Goal: Information Seeking & Learning: Learn about a topic

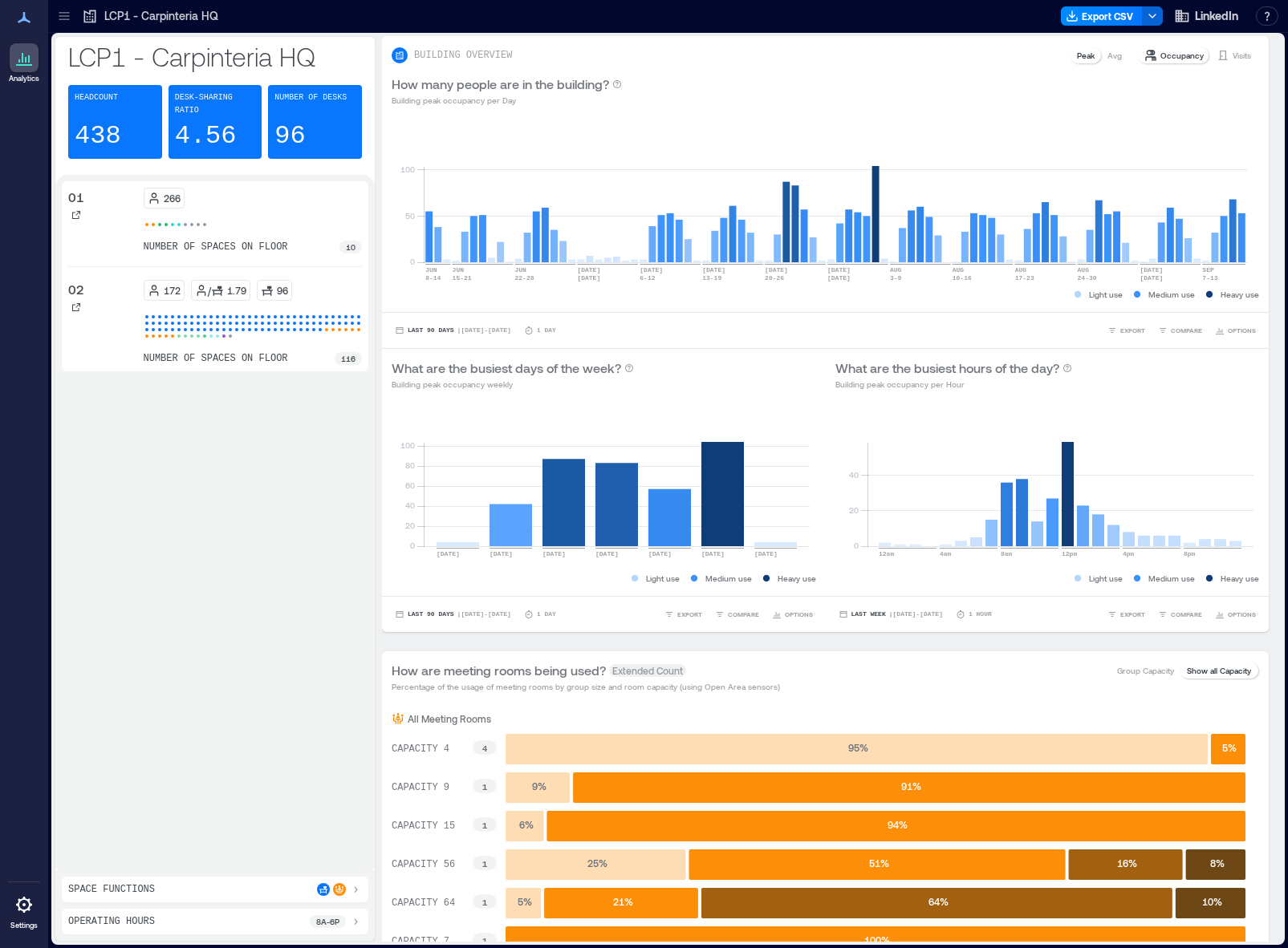
click at [71, 19] on icon at bounding box center [64, 15] width 16 height 16
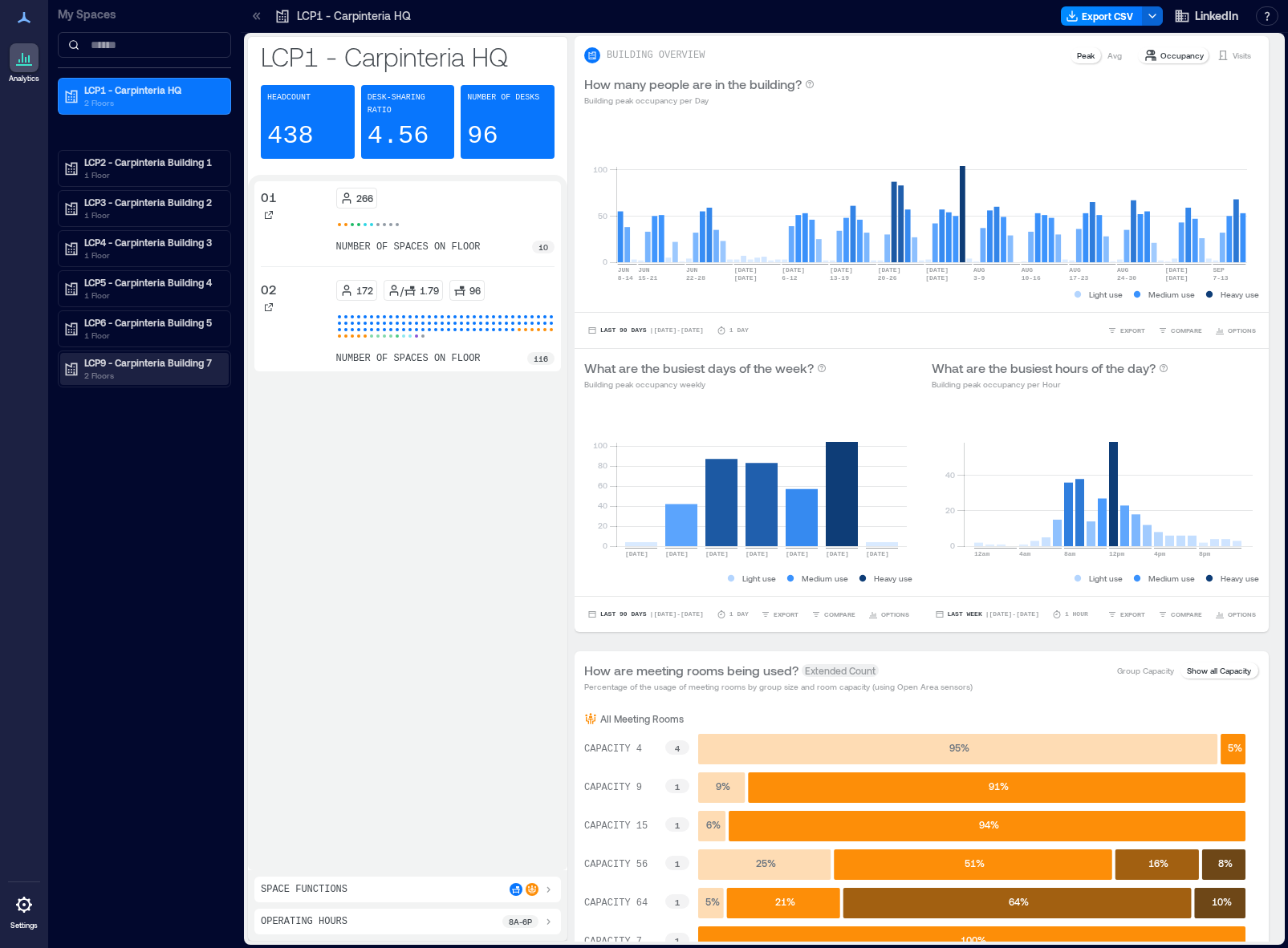
click at [130, 369] on p "2 Floors" at bounding box center [152, 375] width 134 height 12
click at [110, 418] on div "01" at bounding box center [141, 420] width 155 height 16
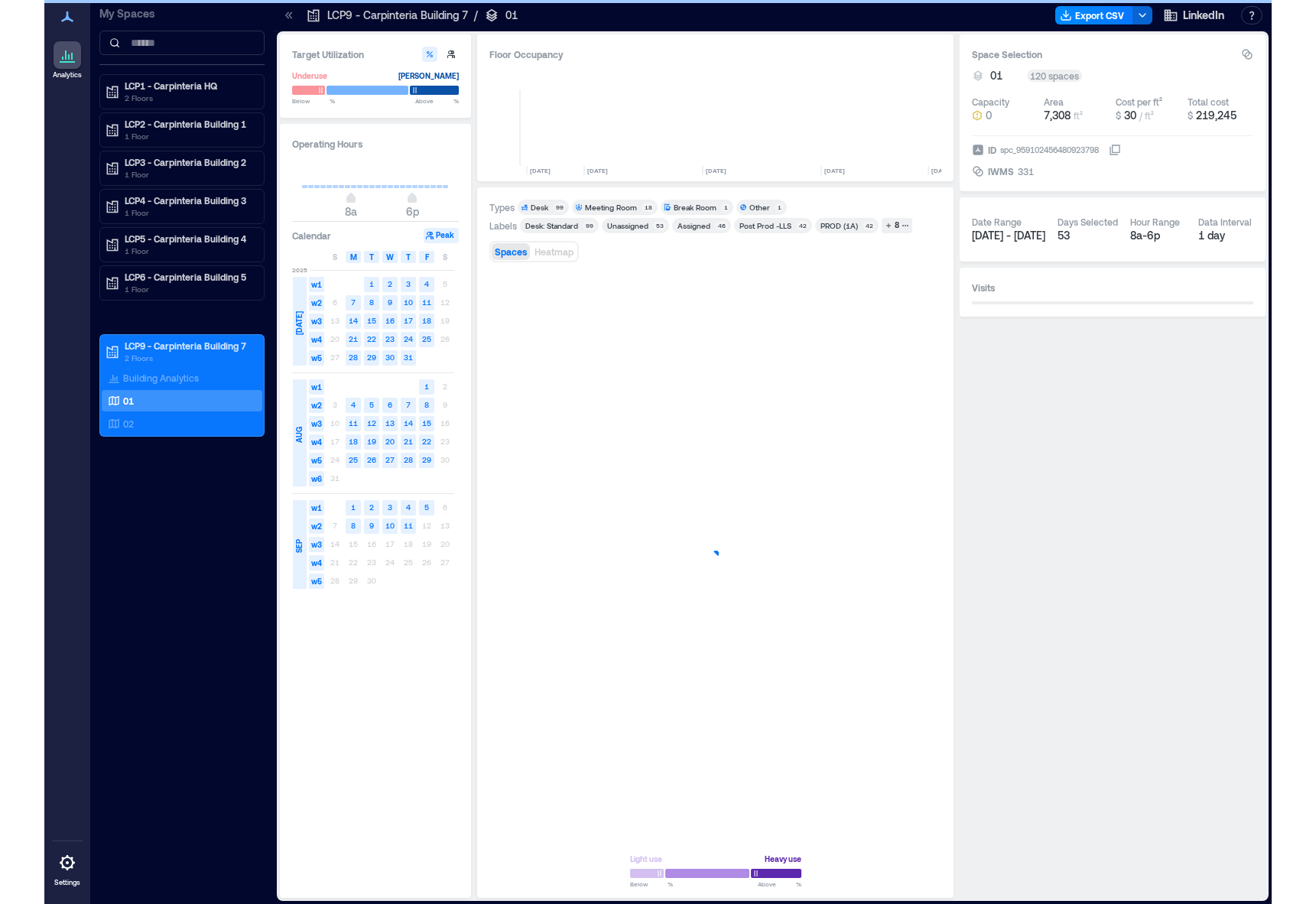
scroll to position [0, 3530]
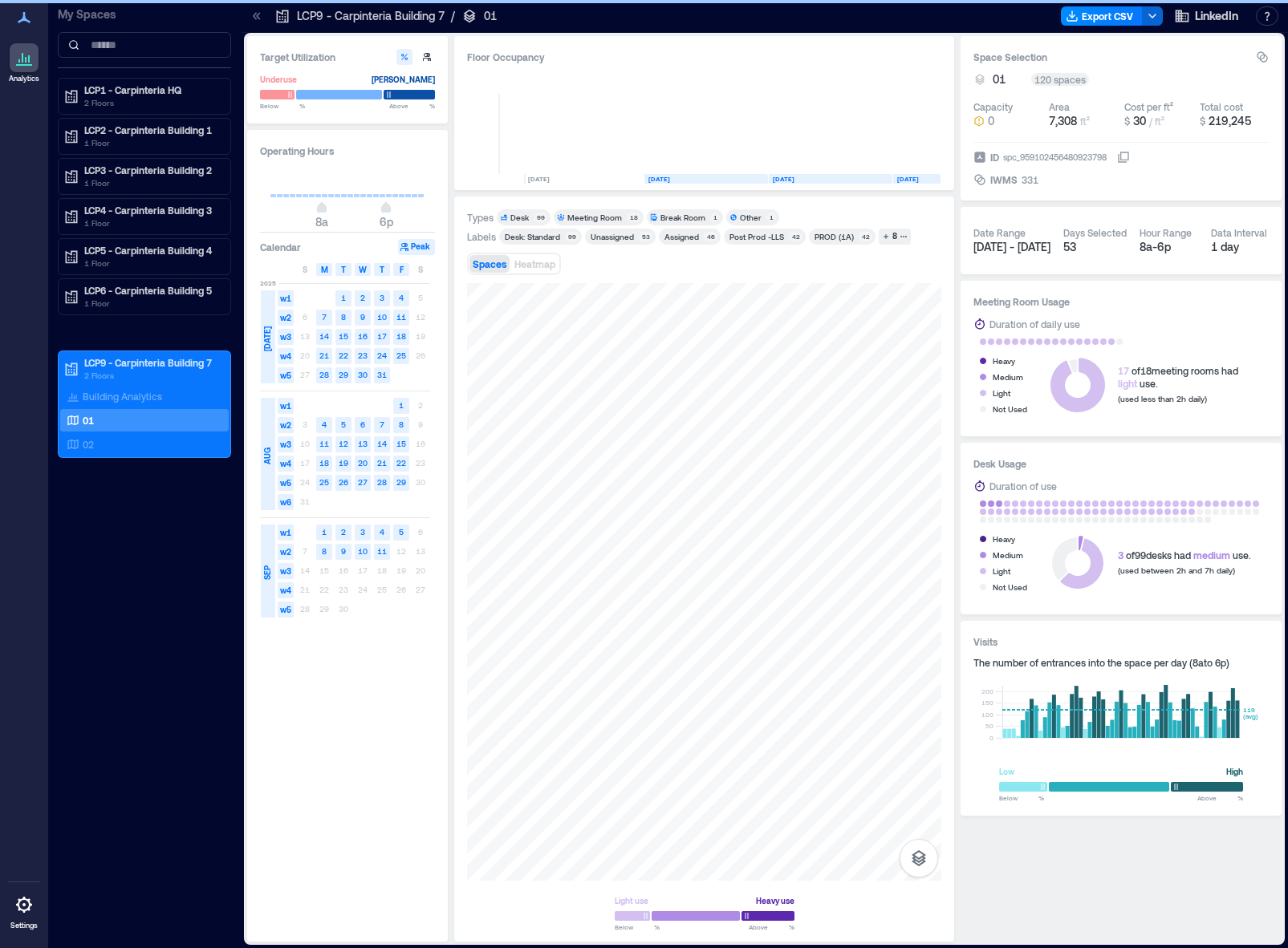
click at [612, 218] on div "Meeting Room" at bounding box center [594, 218] width 55 height 12
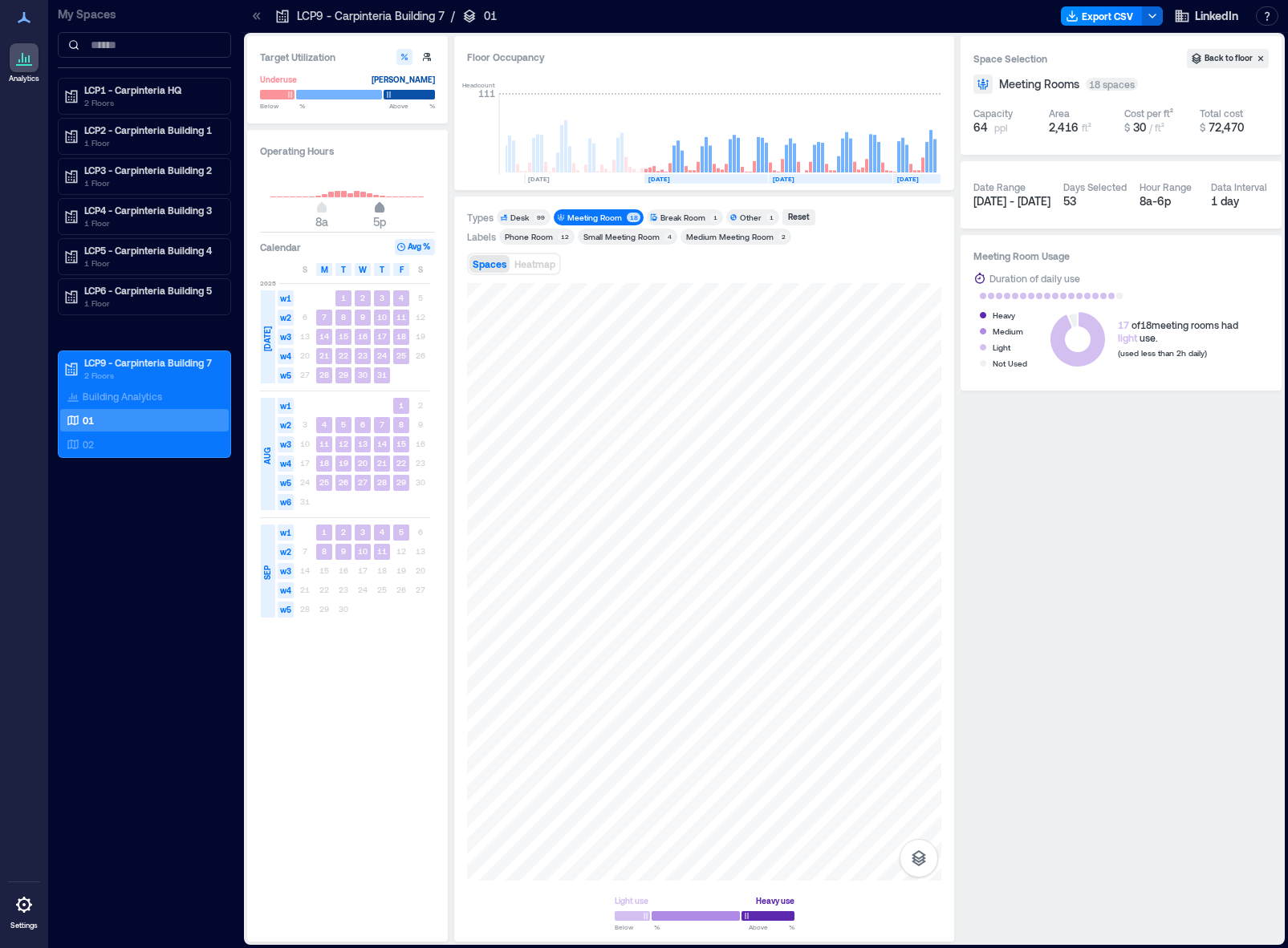
click at [380, 211] on span "5p" at bounding box center [379, 209] width 10 height 7
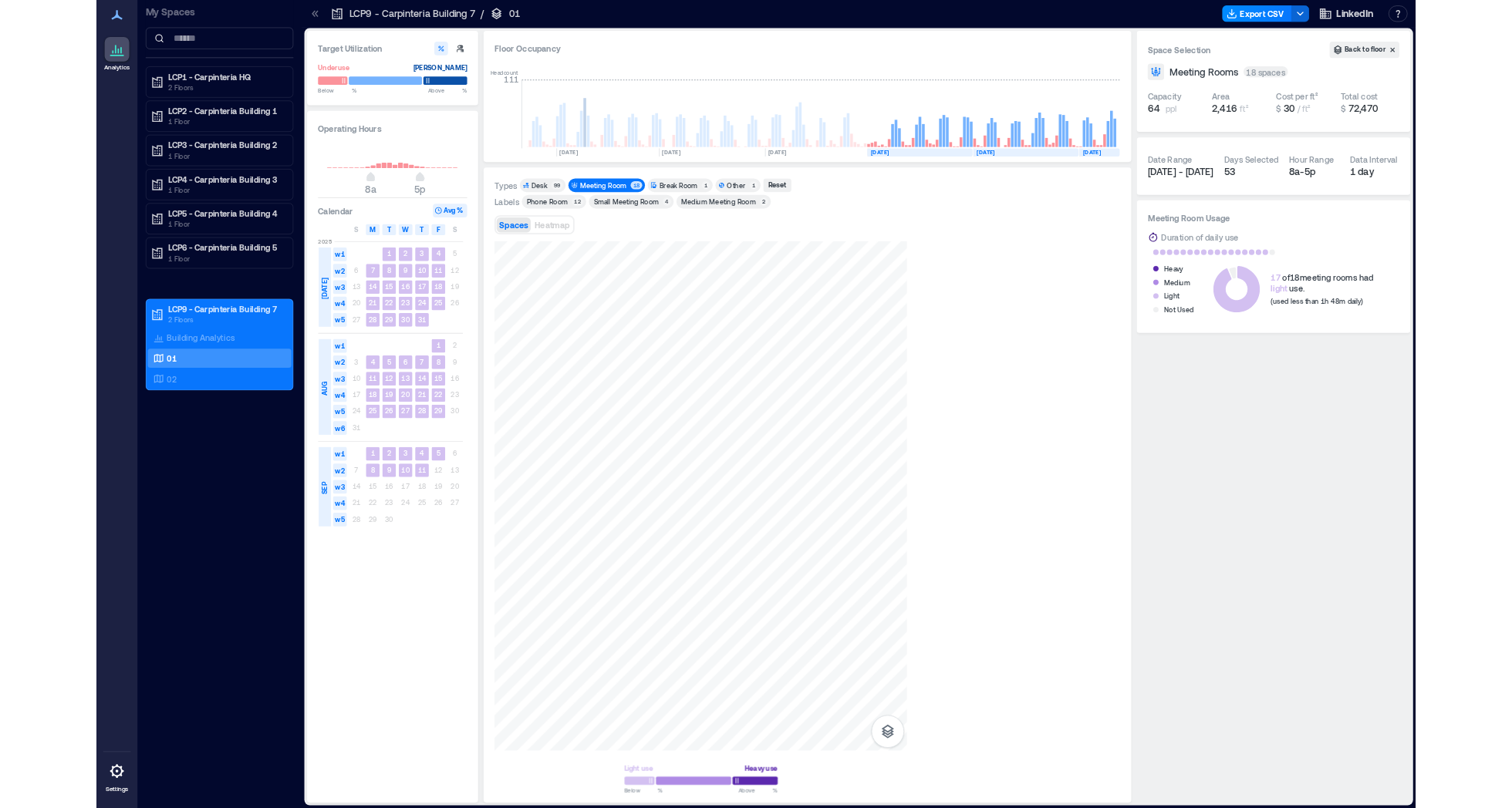
scroll to position [0, 3310]
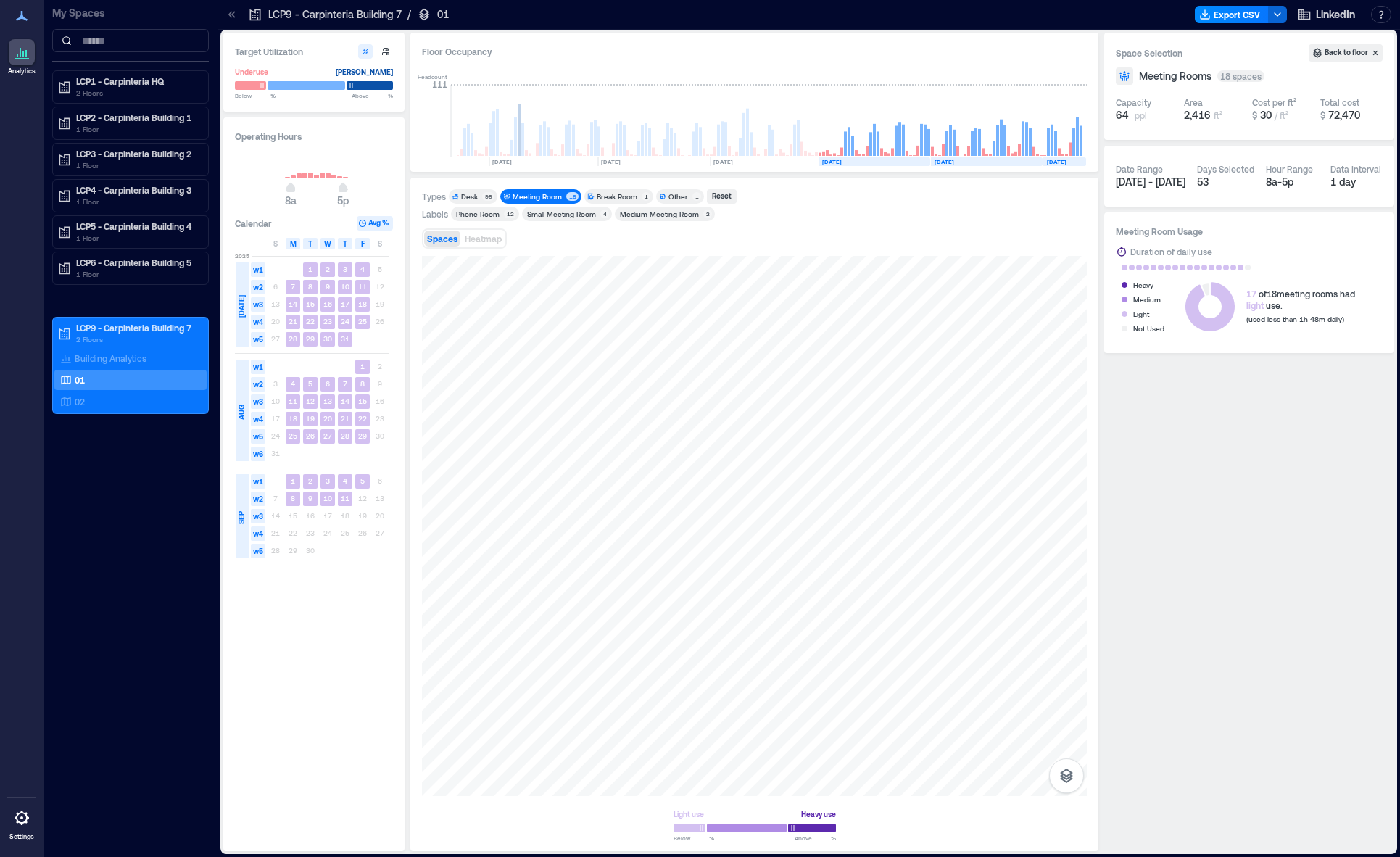
click at [651, 213] on div "Medium Meeting Room" at bounding box center [659, 214] width 79 height 10
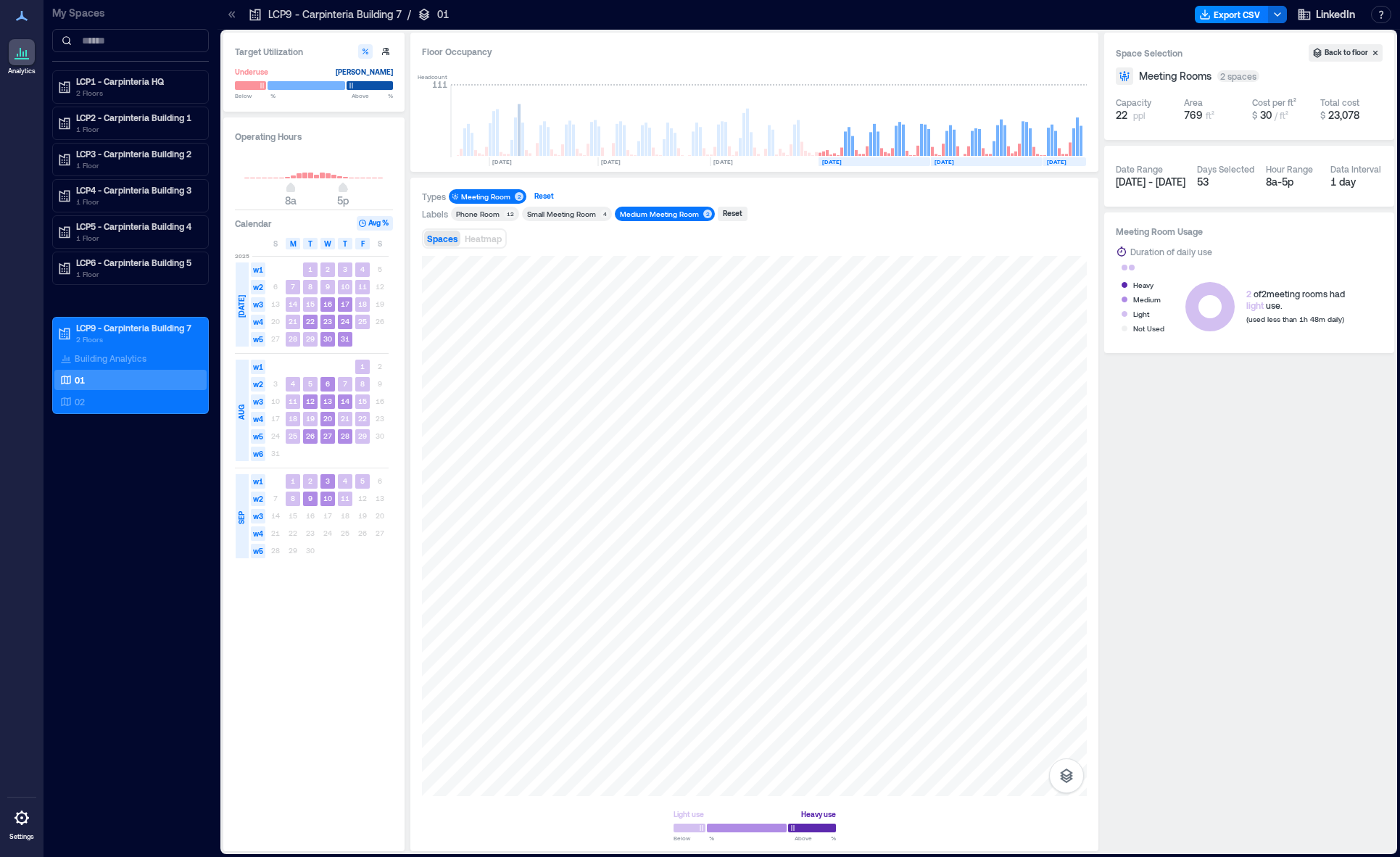
click at [551, 195] on div "Reset" at bounding box center [545, 196] width 24 height 13
click at [495, 197] on div "Meeting Room" at bounding box center [486, 197] width 49 height 10
click at [650, 210] on div "Medium Meeting Room" at bounding box center [659, 214] width 79 height 10
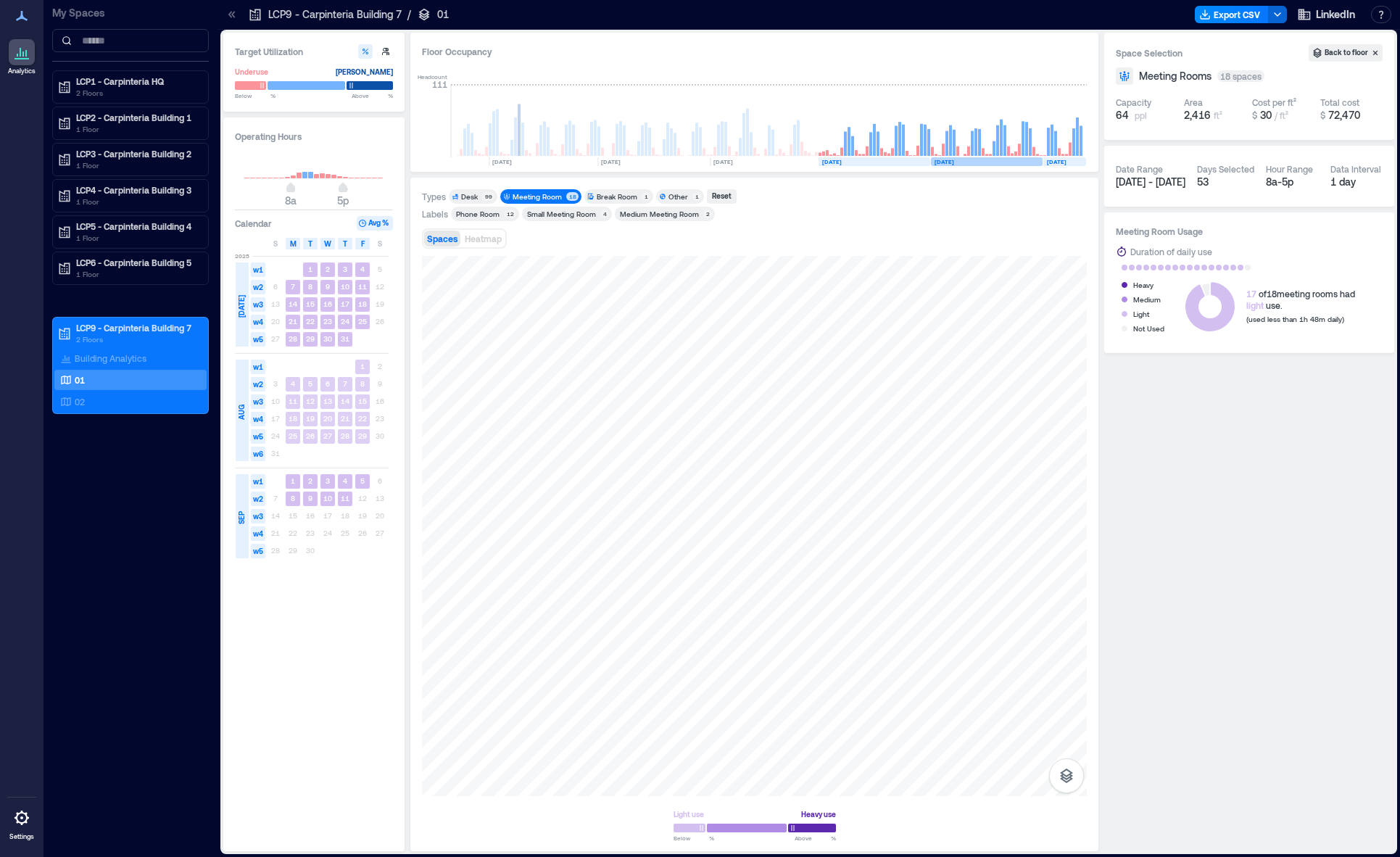
click at [1014, 162] on rect at bounding box center [986, 161] width 112 height 9
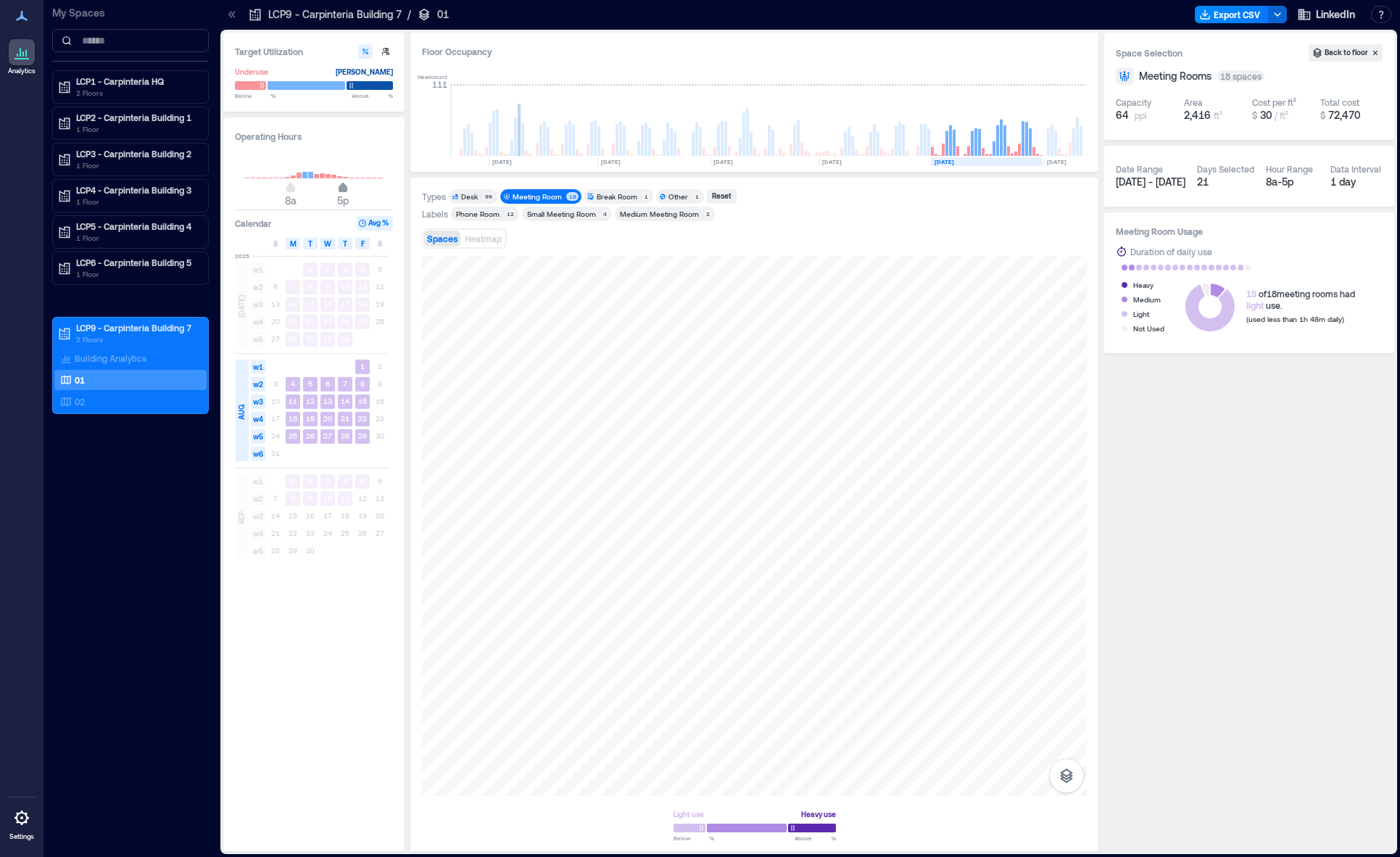
type input "**"
click at [337, 188] on span "4p" at bounding box center [337, 189] width 9 height 6
click at [892, 163] on rect at bounding box center [874, 161] width 112 height 9
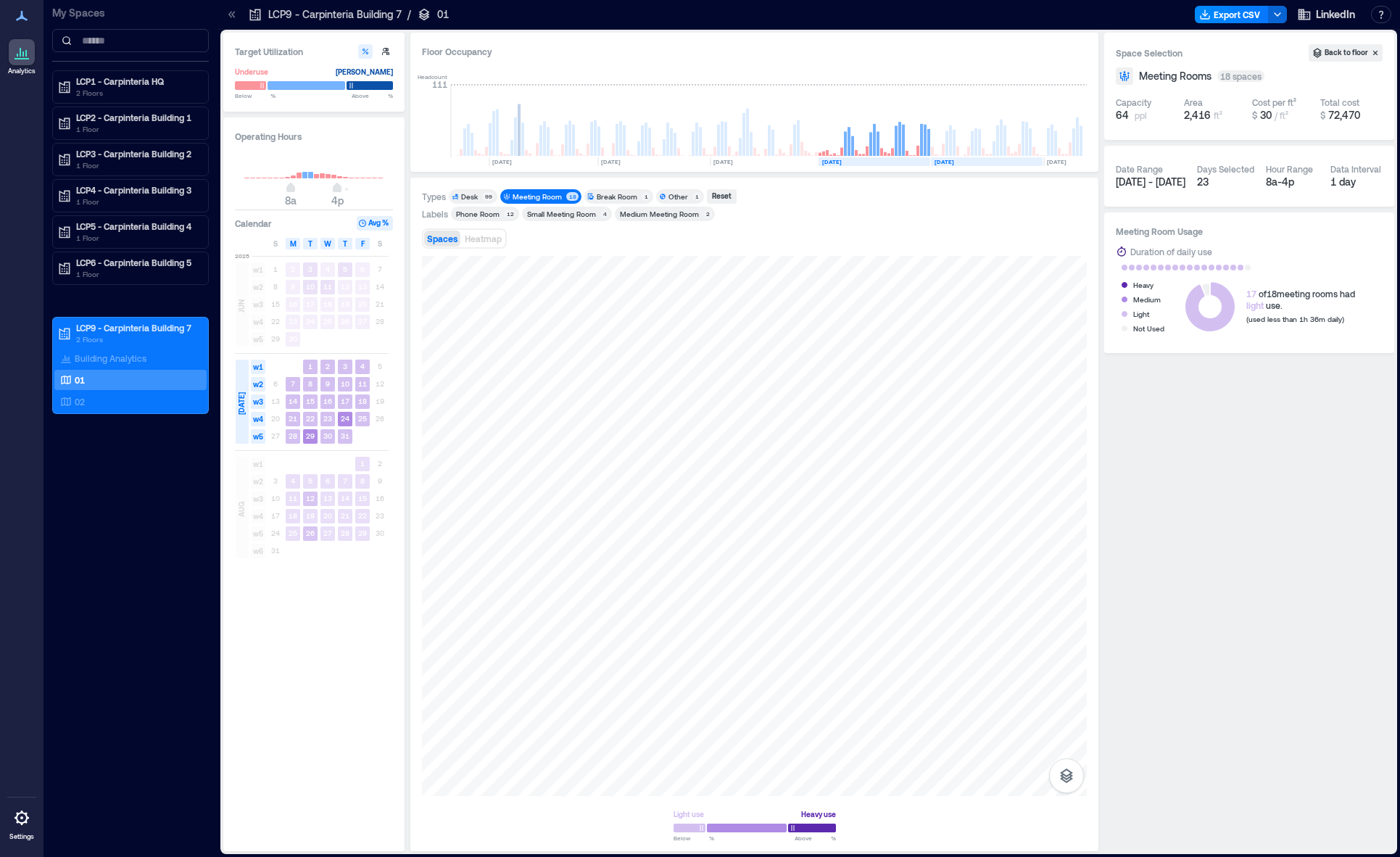
click at [965, 164] on rect at bounding box center [986, 161] width 112 height 9
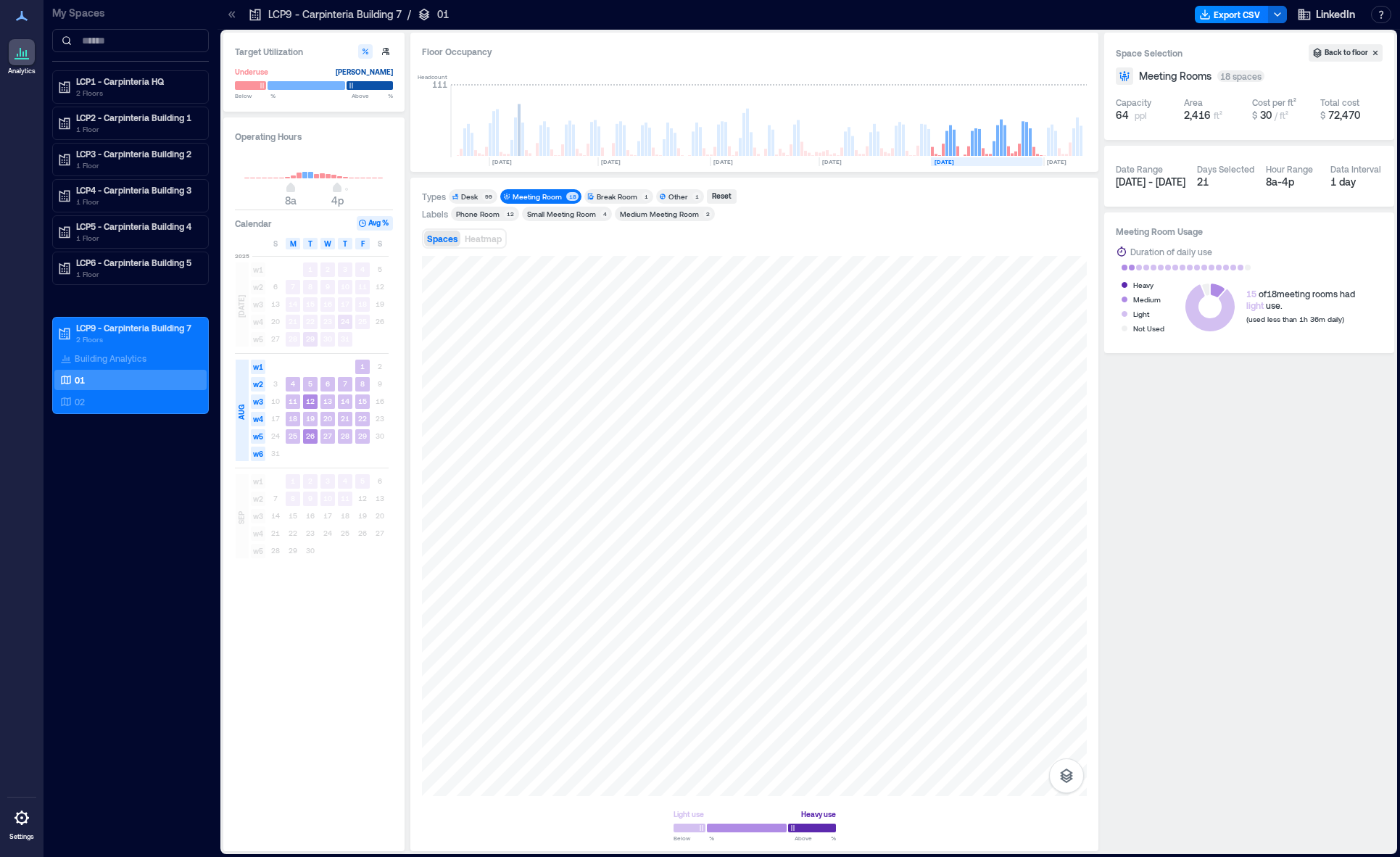
click at [1163, 850] on div "Space Selection Back to floor Meeting Rooms 18 spaces Capacity 64 ppl Area 2,41…" at bounding box center [1249, 442] width 290 height 819
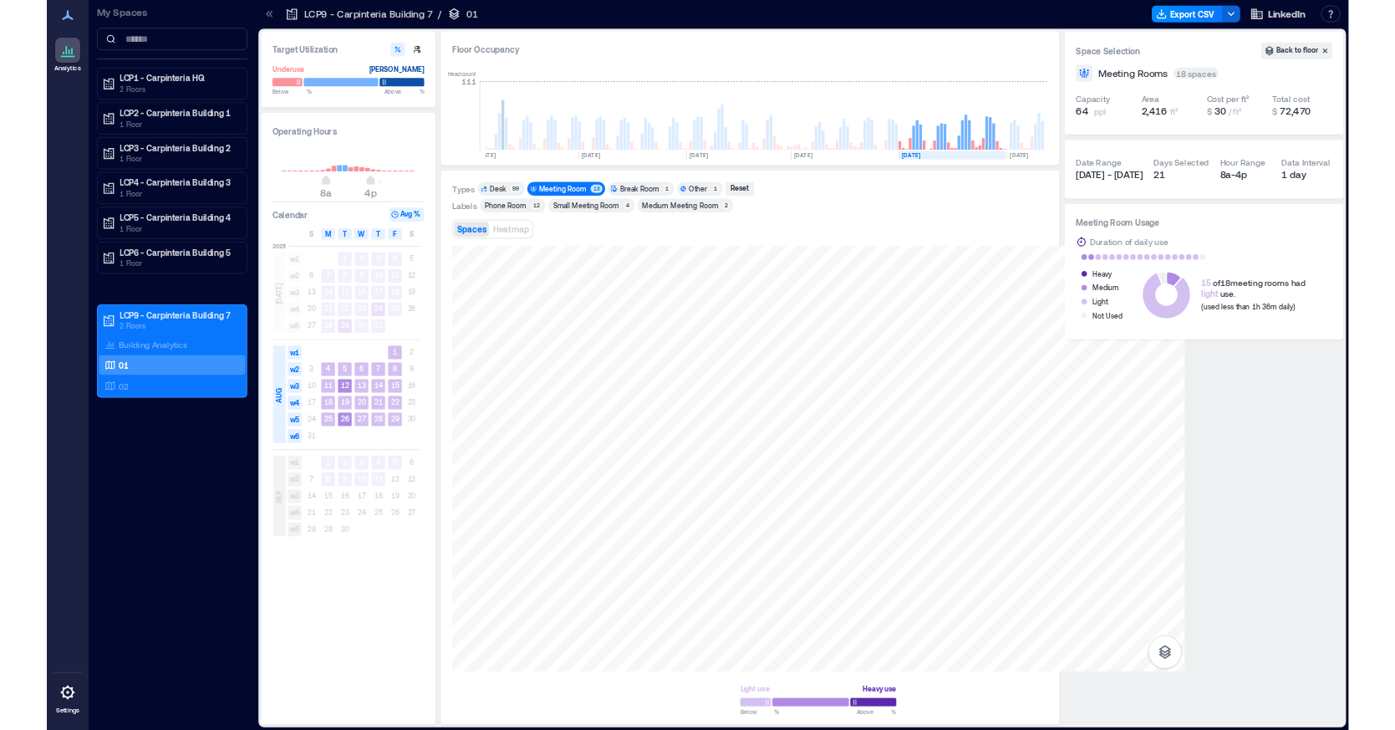
scroll to position [0, 3656]
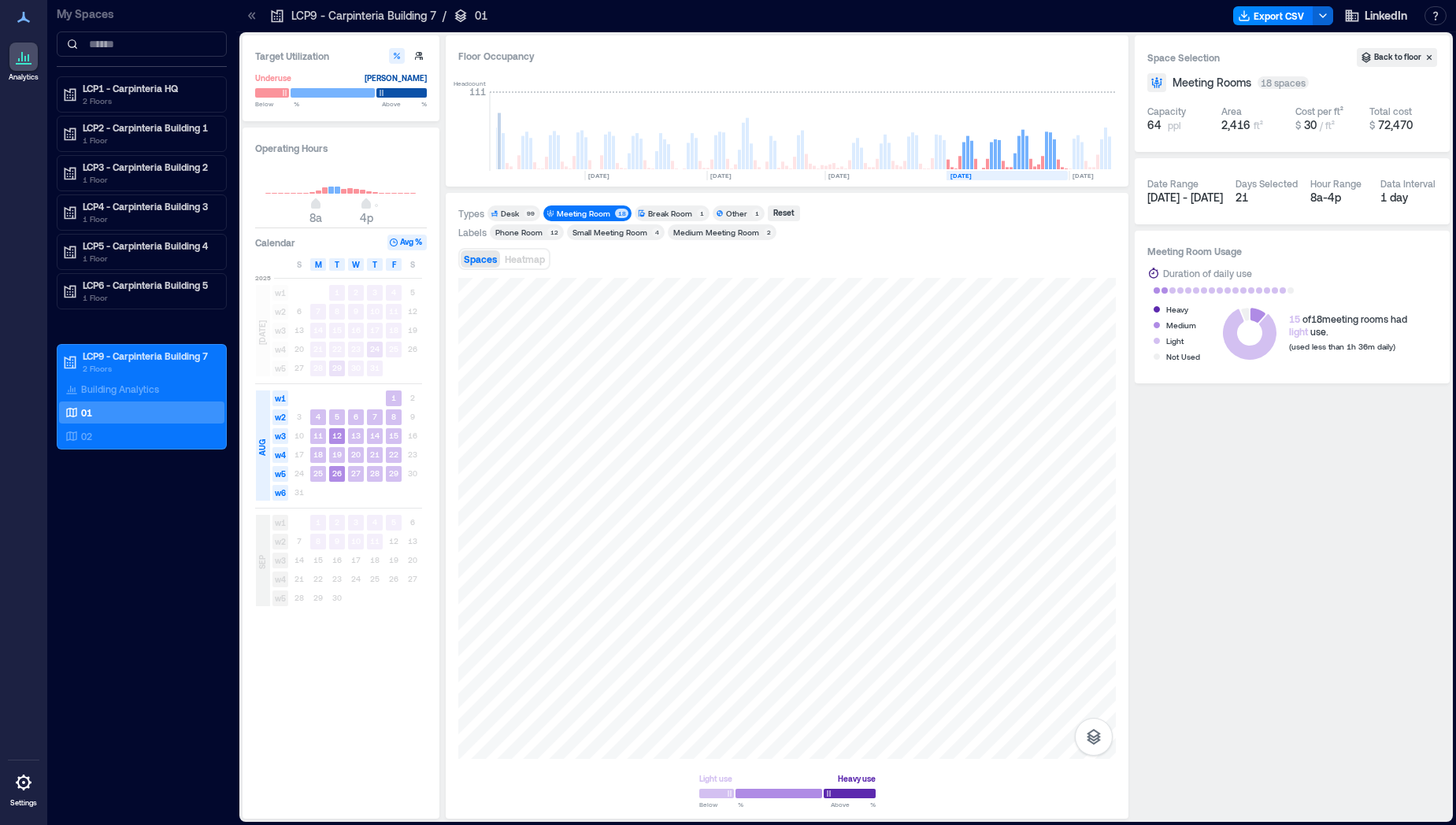
drag, startPoint x: 1228, startPoint y: 822, endPoint x: 1228, endPoint y: 812, distance: 10.0
click at [1228, 812] on div "Target Utilization Underuse [PERSON_NAME] Below ** % Above ** % Operating Hours…" at bounding box center [846, 429] width 1220 height 793
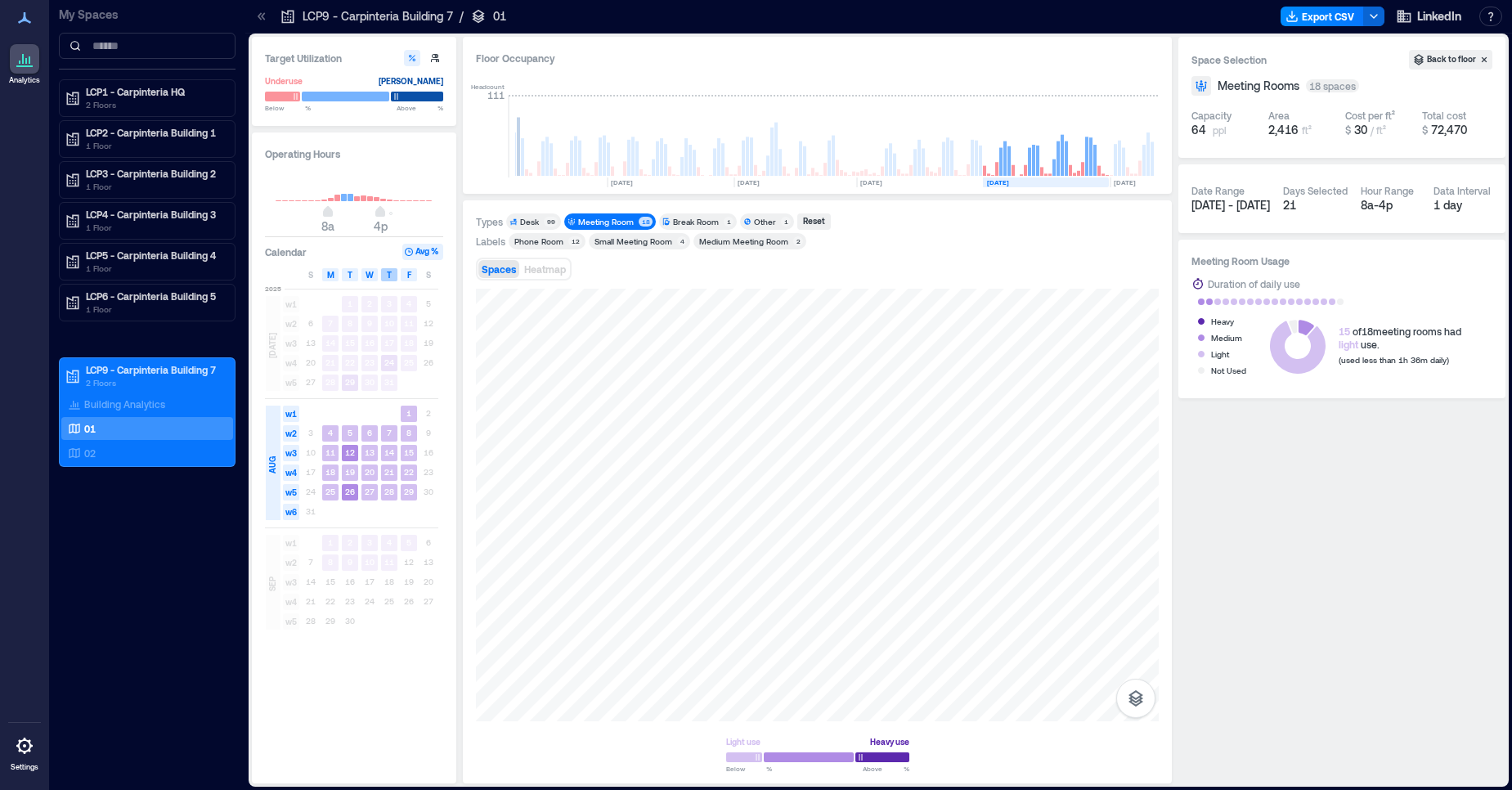
click at [389, 273] on span "T" at bounding box center [388, 274] width 5 height 13
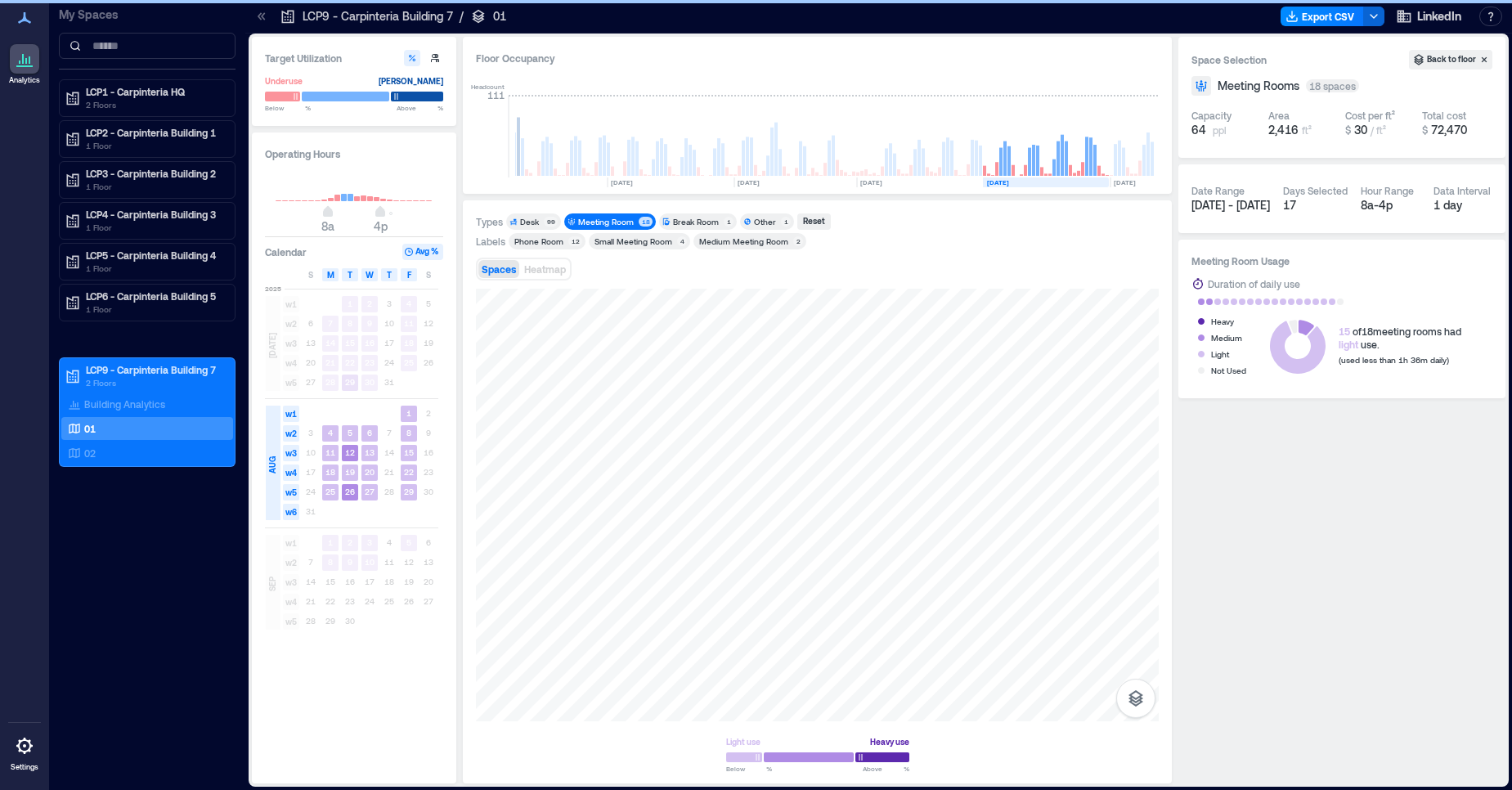
click at [389, 273] on span "T" at bounding box center [388, 274] width 5 height 13
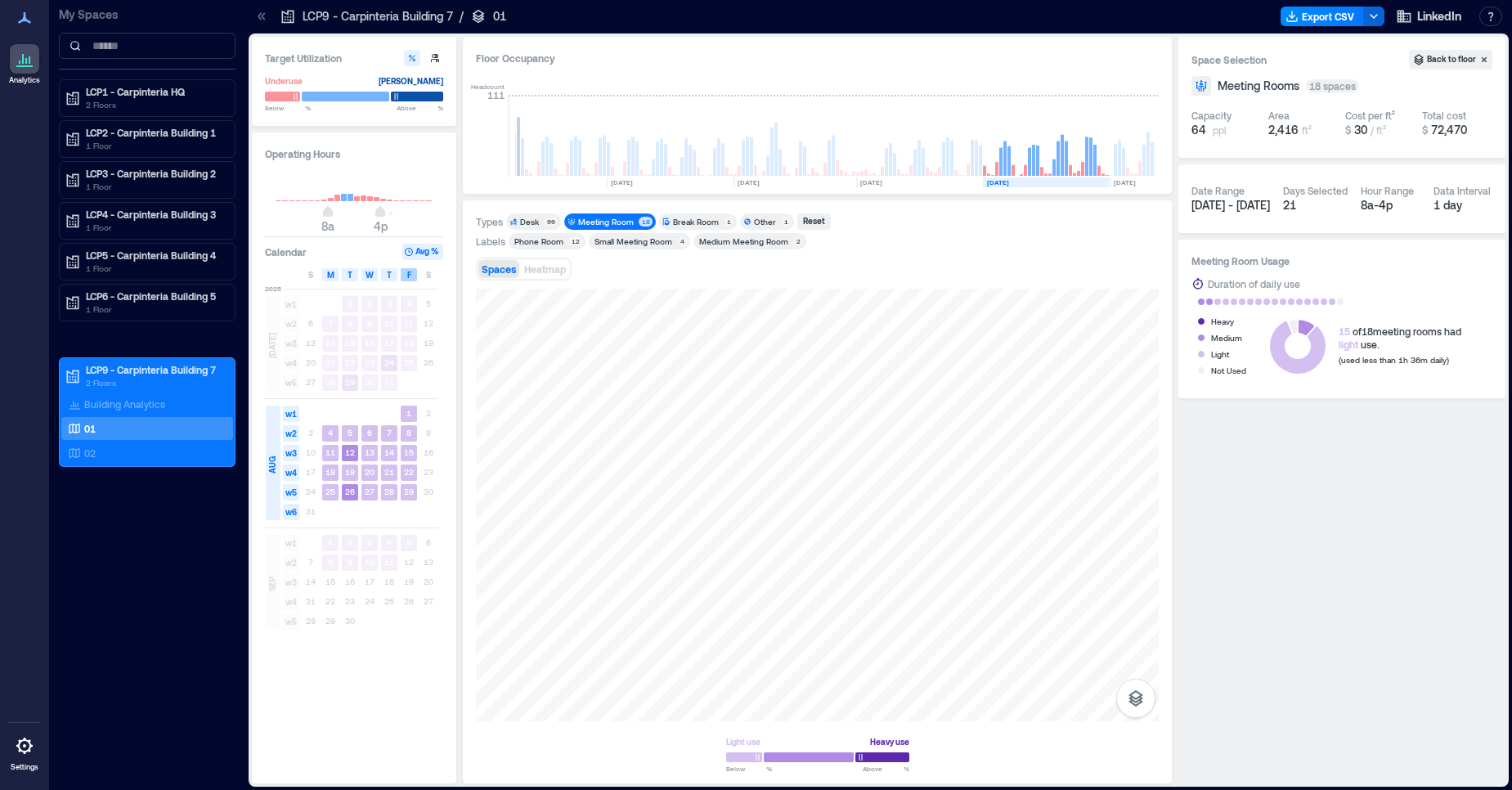
click at [413, 276] on div "F" at bounding box center [409, 274] width 17 height 13
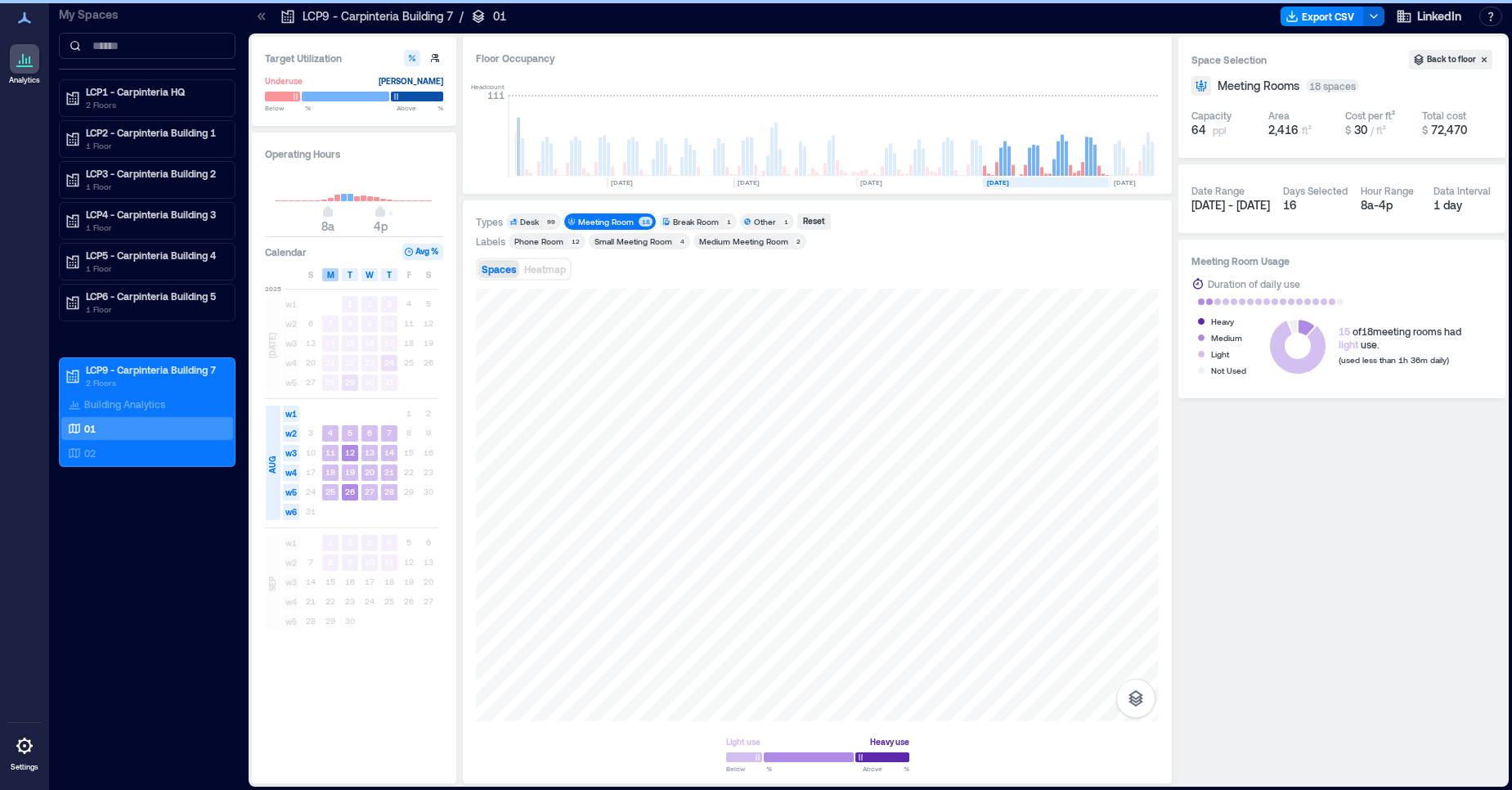
click at [327, 278] on span "M" at bounding box center [331, 274] width 8 height 13
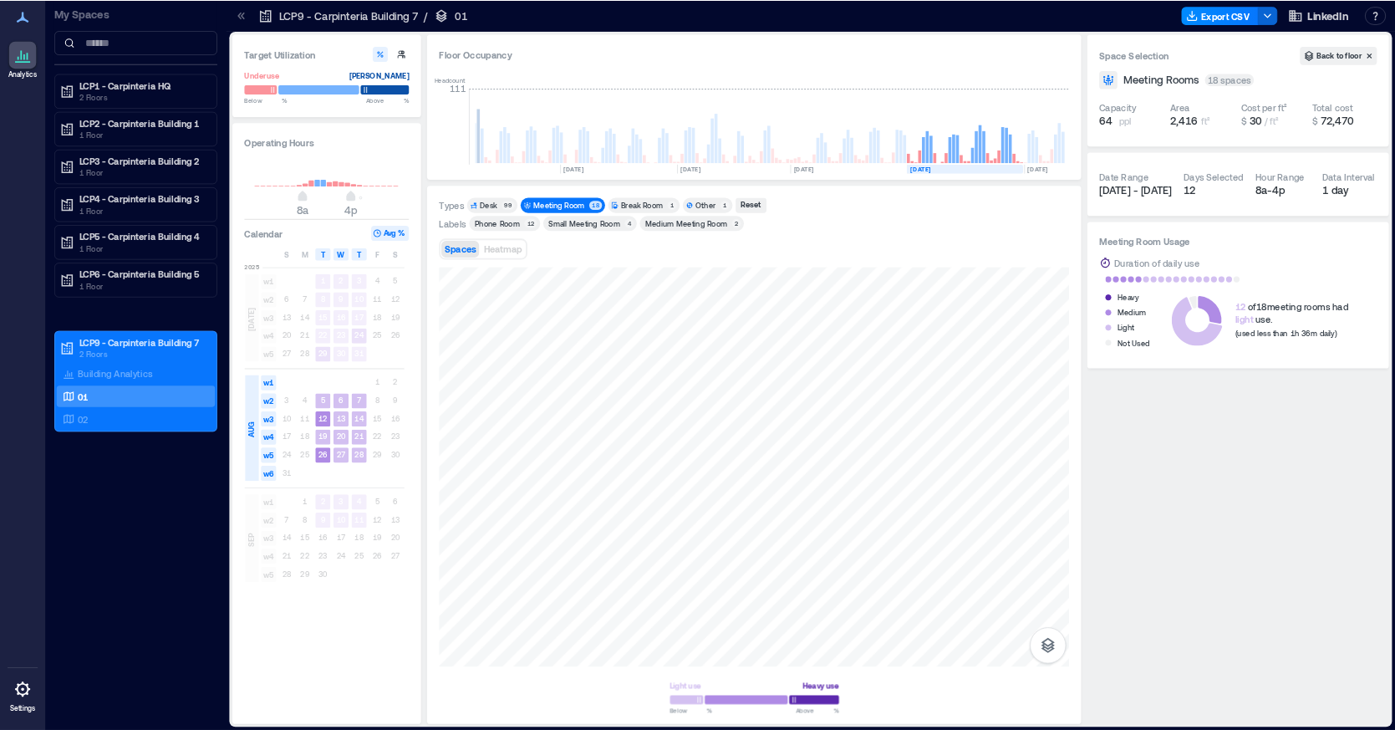
scroll to position [0, 3807]
